Goal: Information Seeking & Learning: Learn about a topic

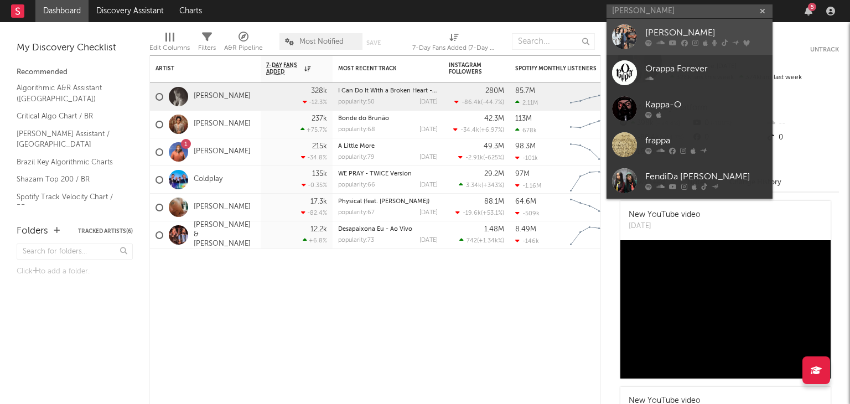
type input "O RAPPA"
click at [667, 30] on div "O Rappa" at bounding box center [706, 33] width 122 height 13
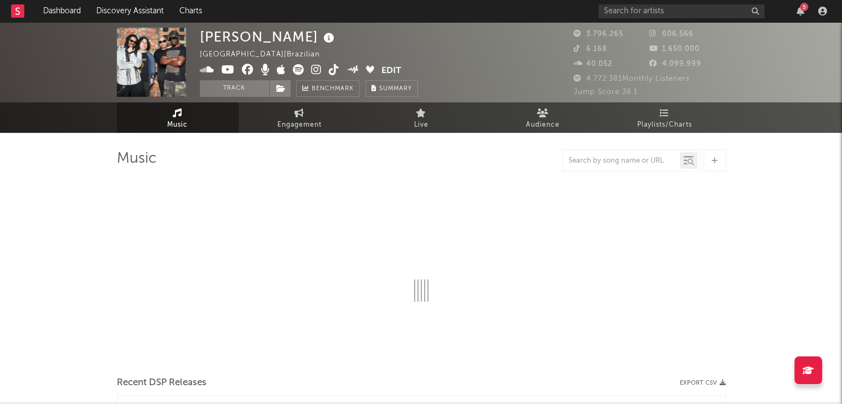
select select "6m"
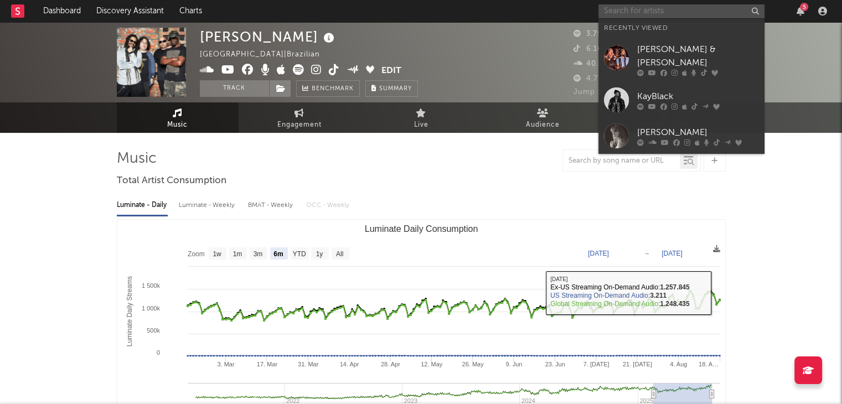
click at [706, 14] on input "text" at bounding box center [681, 11] width 166 height 14
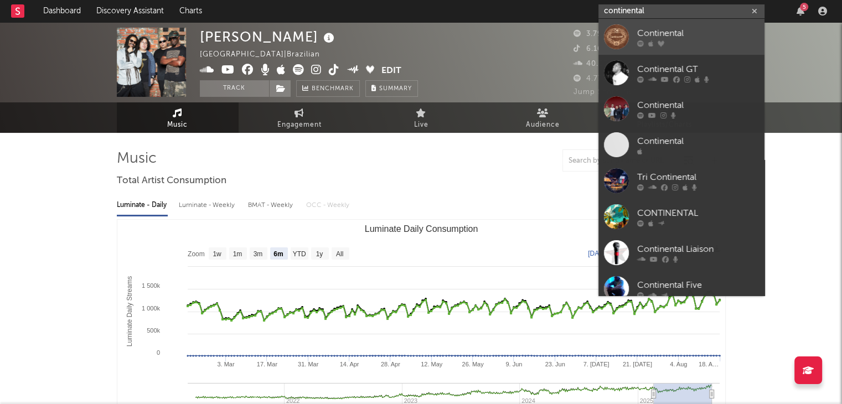
type input "continental"
click at [684, 37] on div "Continental" at bounding box center [698, 33] width 122 height 13
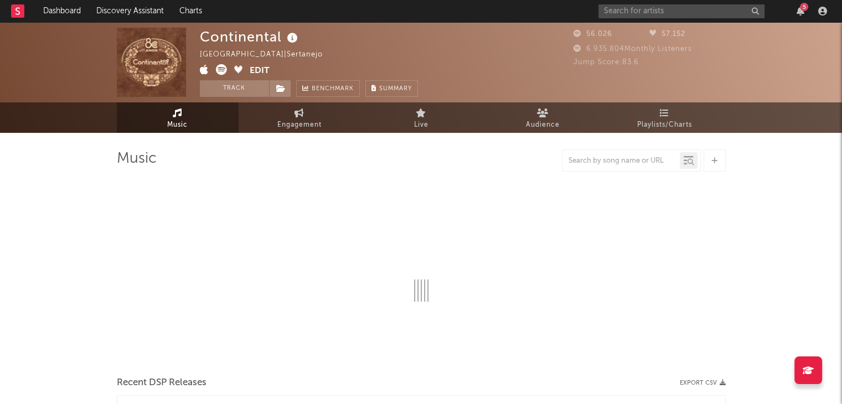
select select "1w"
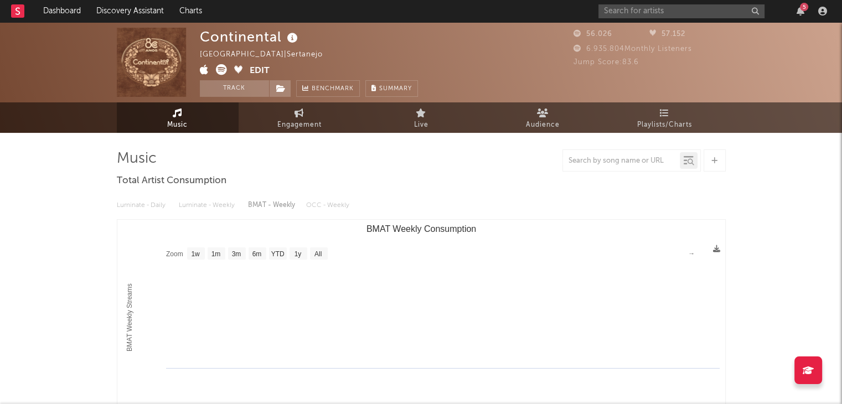
drag, startPoint x: 365, startPoint y: 227, endPoint x: 487, endPoint y: 230, distance: 122.3
click at [487, 230] on icon "Created with Highcharts 10.3.3 BMAT Weekly Streams BMAT Weekly Consumption Zoom…" at bounding box center [421, 330] width 608 height 221
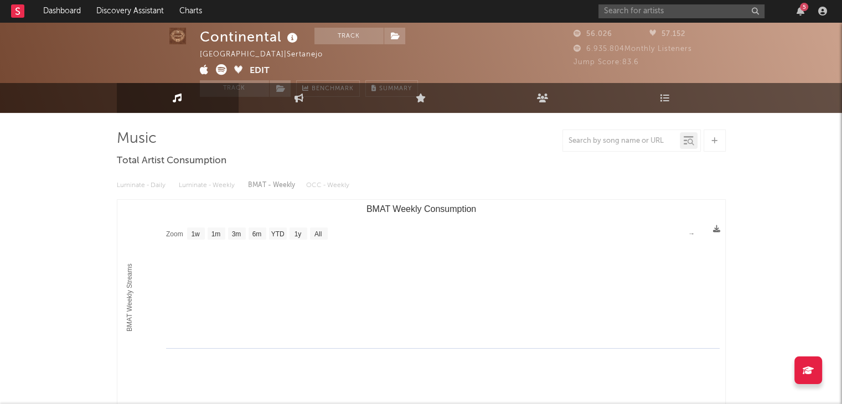
scroll to position [166, 0]
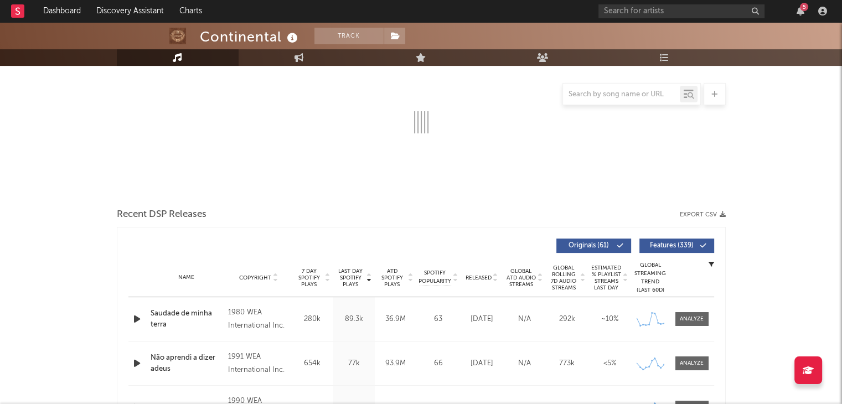
scroll to position [166, 0]
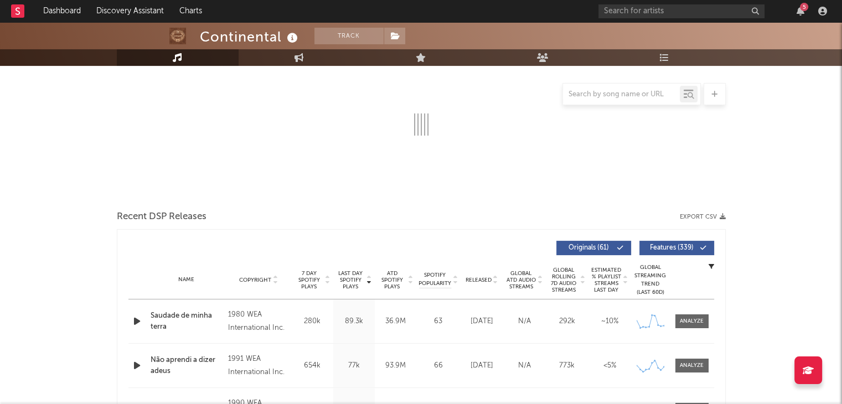
click at [546, 124] on div at bounding box center [421, 71] width 609 height 130
